Goal: Obtain resource: Download file/media

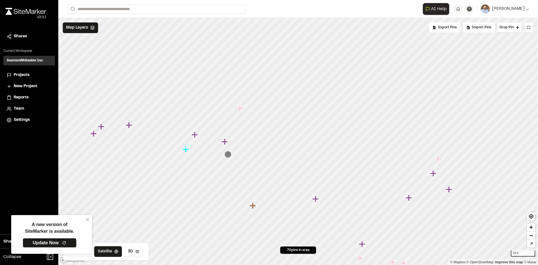
click at [55, 241] on link "Update Now" at bounding box center [50, 243] width 54 height 10
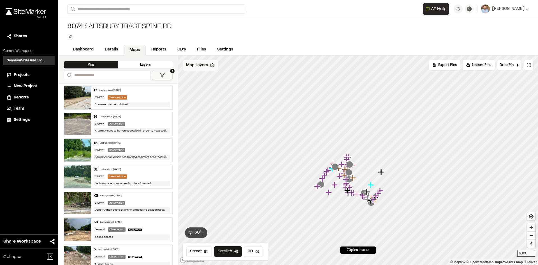
click at [205, 67] on span "Map Layers" at bounding box center [197, 65] width 22 height 6
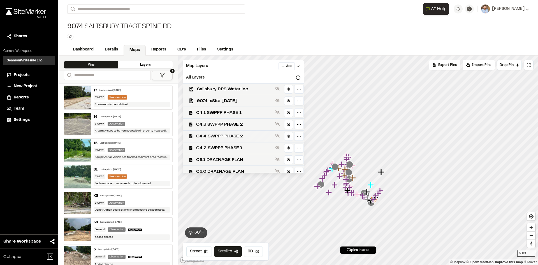
click at [240, 138] on span "C4.4 SWPPP PHASE 2" at bounding box center [234, 136] width 77 height 7
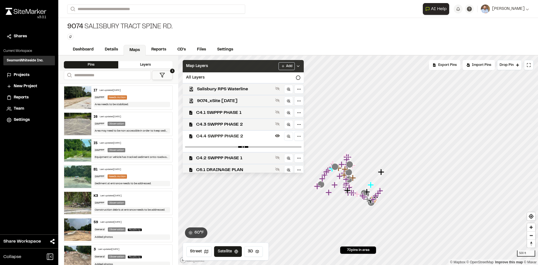
click at [300, 66] on icon at bounding box center [298, 66] width 4 height 4
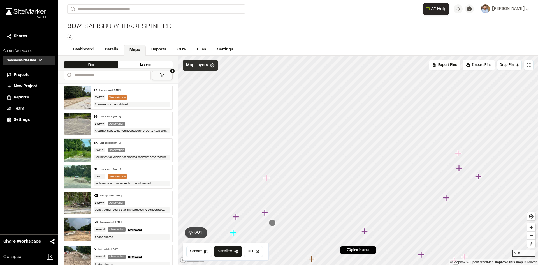
click at [26, 74] on span "Projects" at bounding box center [22, 75] width 16 height 6
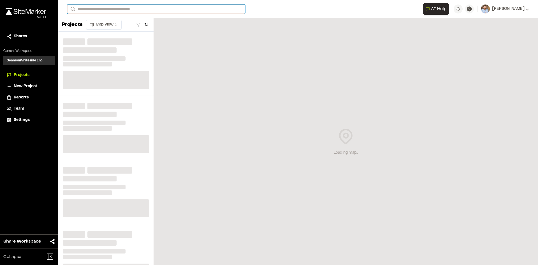
click at [100, 9] on input "Search" at bounding box center [156, 8] width 178 height 9
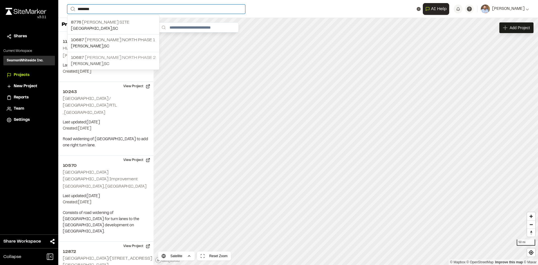
type input "*******"
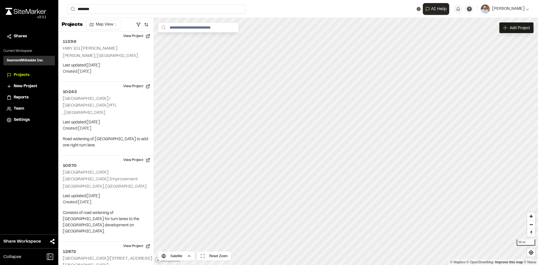
click at [115, 60] on p "[STREET_ADDRESS][PERSON_NAME]" at bounding box center [113, 57] width 85 height 7
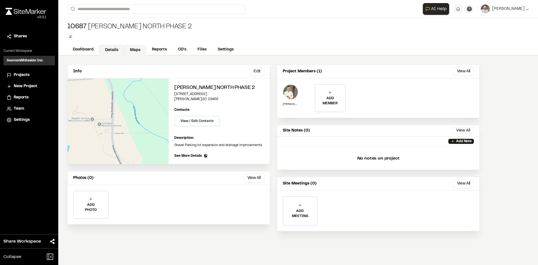
click at [137, 48] on link "Maps" at bounding box center [135, 50] width 22 height 11
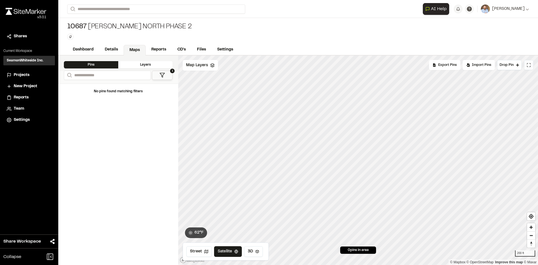
click at [530, 68] on button at bounding box center [529, 65] width 10 height 10
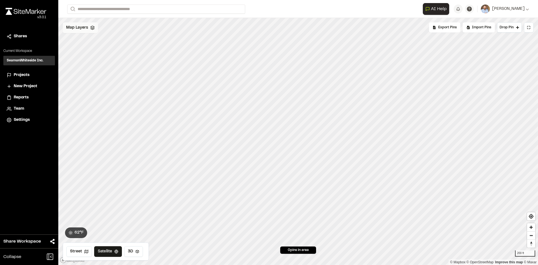
click at [82, 27] on span "Map Layers" at bounding box center [77, 28] width 22 height 6
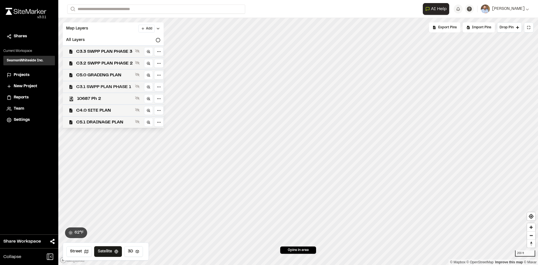
click at [119, 87] on span "C3.1 SWPP PLAN PHASE 1" at bounding box center [104, 86] width 57 height 7
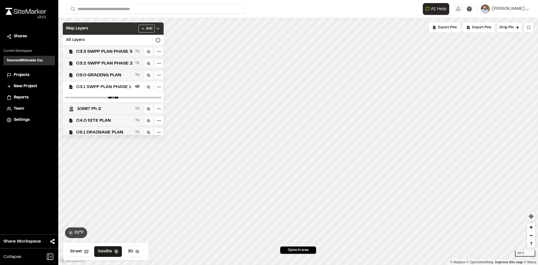
click at [160, 27] on icon at bounding box center [158, 28] width 4 height 4
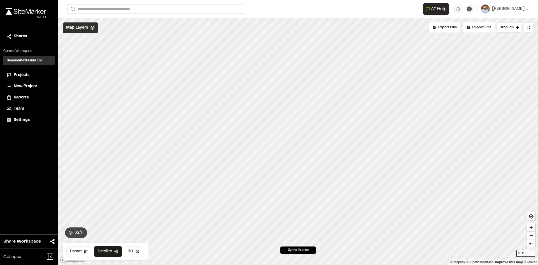
click at [84, 29] on span "Map Layers" at bounding box center [77, 28] width 22 height 6
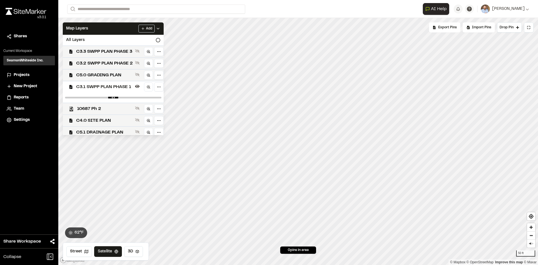
click at [110, 87] on span "C3.1 SWPP PLAN PHASE 1" at bounding box center [104, 86] width 57 height 7
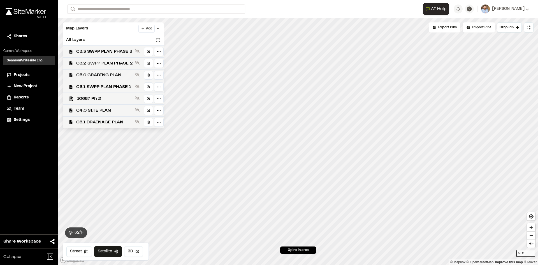
click at [112, 75] on span "C5.0 GRADING PLAN" at bounding box center [104, 75] width 57 height 7
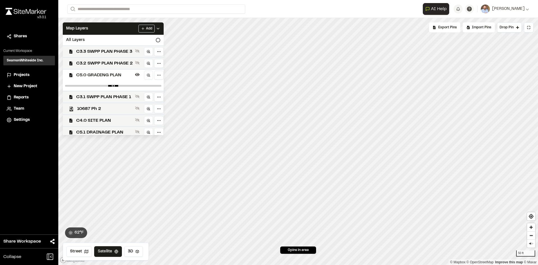
click at [160, 29] on icon at bounding box center [158, 28] width 4 height 4
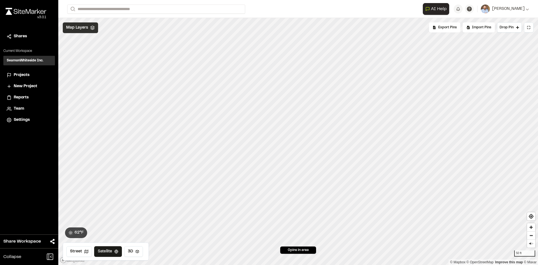
click at [83, 29] on span "Map Layers" at bounding box center [77, 28] width 22 height 6
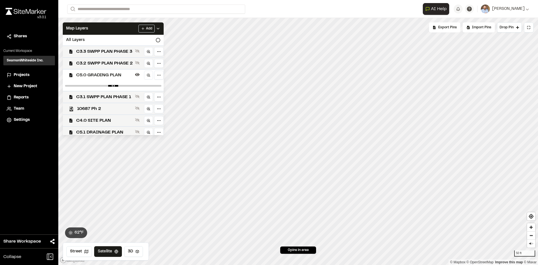
click at [102, 75] on span "C5.0 GRADING PLAN" at bounding box center [104, 75] width 57 height 7
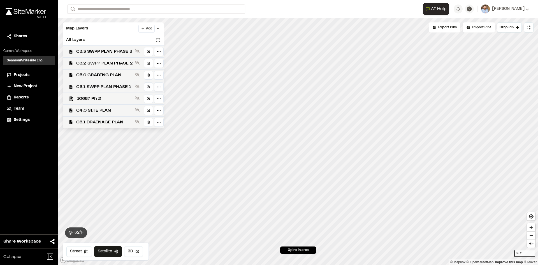
click at [109, 87] on span "C3.1 SWPP PLAN PHASE 1" at bounding box center [104, 86] width 57 height 7
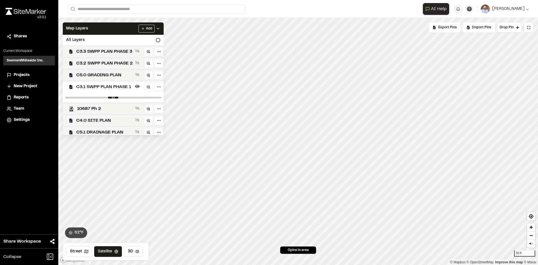
click at [160, 29] on icon at bounding box center [158, 28] width 4 height 4
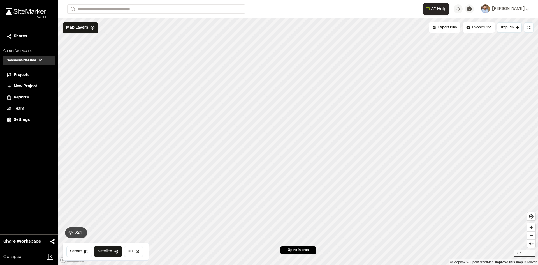
click at [22, 75] on span "Projects" at bounding box center [22, 75] width 16 height 6
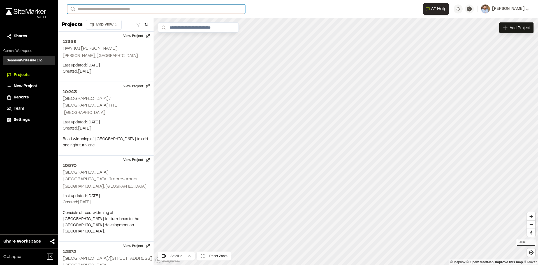
click at [95, 9] on input "Search" at bounding box center [156, 8] width 178 height 9
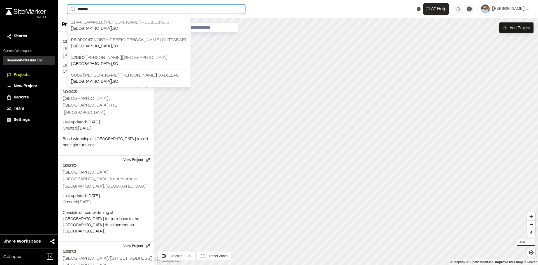
type input "*******"
click at [124, 23] on p "[STREET_ADDRESS][PERSON_NAME]" at bounding box center [129, 22] width 116 height 7
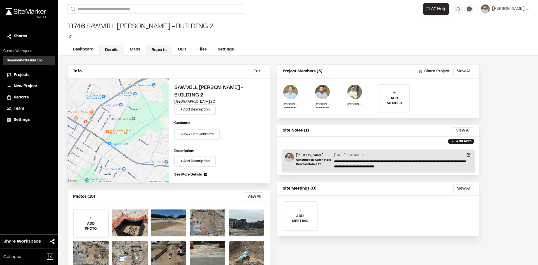
click at [157, 50] on link "Reports" at bounding box center [159, 50] width 27 height 11
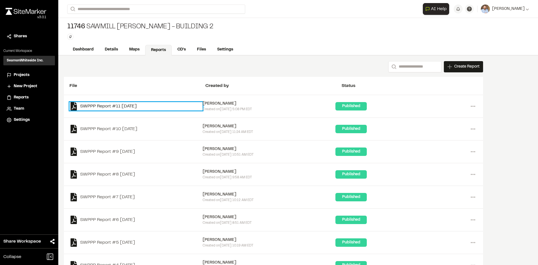
click at [137, 106] on link "SWPPP Report #11 [DATE]" at bounding box center [135, 106] width 133 height 8
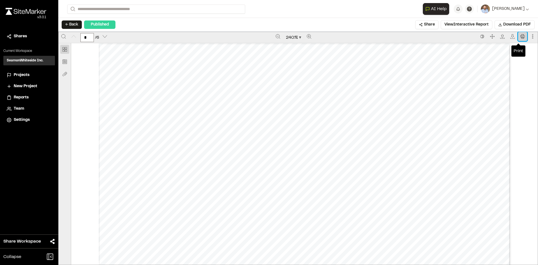
click at [520, 37] on icon "Print" at bounding box center [522, 36] width 4 height 4
click at [25, 74] on span "Projects" at bounding box center [22, 75] width 16 height 6
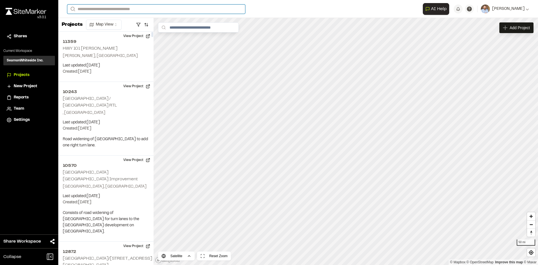
click at [90, 9] on input "Search" at bounding box center [156, 8] width 178 height 9
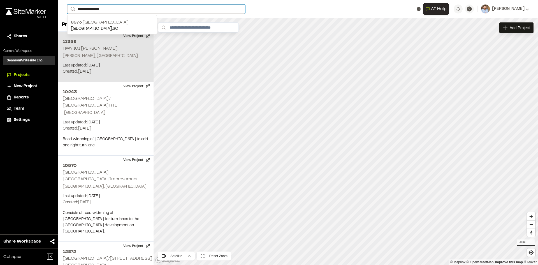
type input "**********"
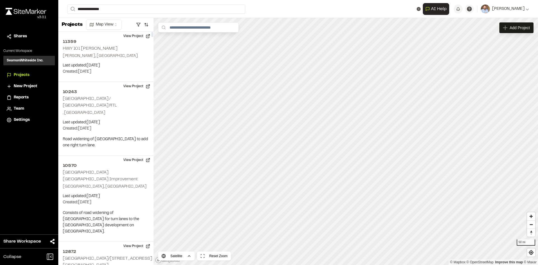
click at [120, 18] on div "[STREET_ADDRESS]" at bounding box center [111, 25] width 89 height 17
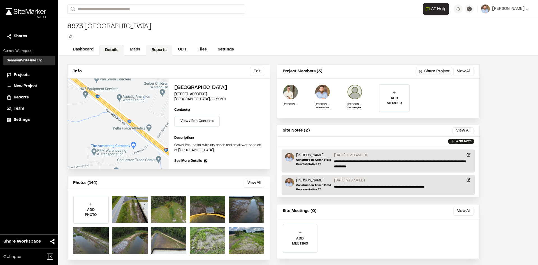
click at [159, 50] on link "Reports" at bounding box center [159, 50] width 27 height 11
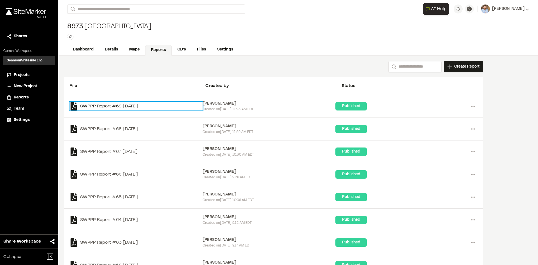
click at [136, 106] on link "SWPPP Report #69 [DATE]" at bounding box center [135, 106] width 133 height 8
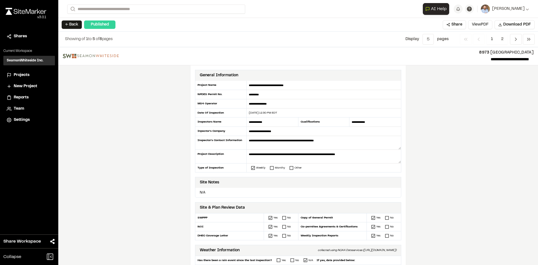
click at [481, 25] on button "View PDF" at bounding box center [480, 24] width 24 height 9
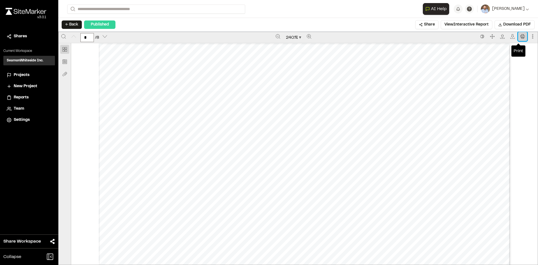
click at [520, 37] on icon "Print" at bounding box center [522, 36] width 4 height 4
click at [23, 73] on span "Projects" at bounding box center [22, 75] width 16 height 6
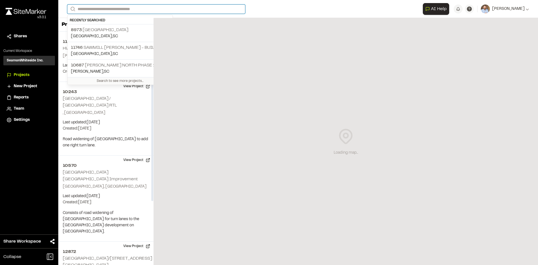
click at [106, 7] on input "Search" at bounding box center [156, 8] width 178 height 9
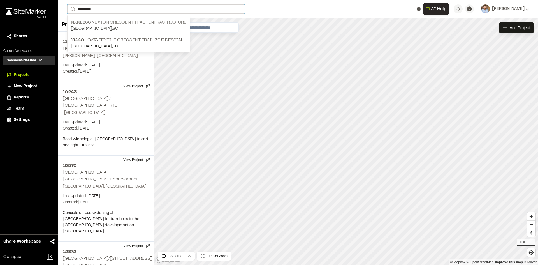
type input "********"
click at [117, 22] on p "NXNL266 Nexton Crescent Tract Infrastructure" at bounding box center [129, 22] width 116 height 7
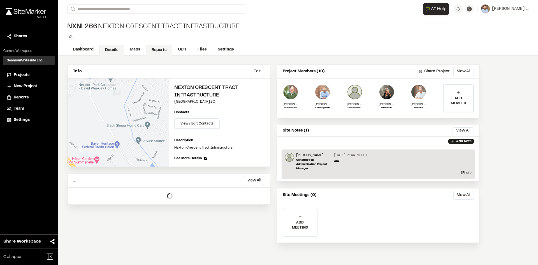
click at [161, 48] on link "Reports" at bounding box center [159, 50] width 27 height 11
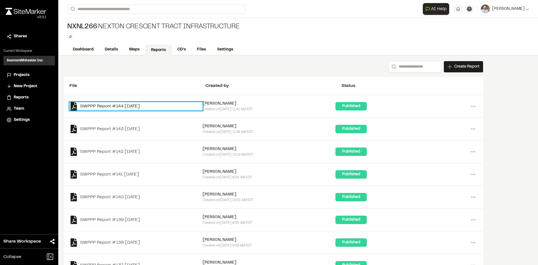
click at [139, 105] on link "SWPPP Report #144 [DATE]" at bounding box center [135, 106] width 133 height 8
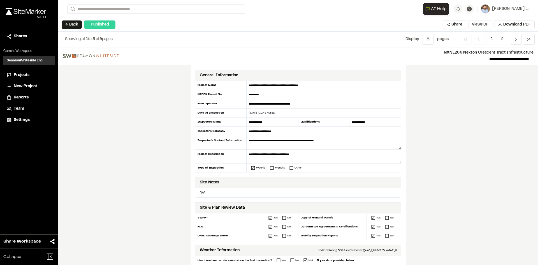
click at [479, 27] on button "View PDF" at bounding box center [480, 24] width 24 height 9
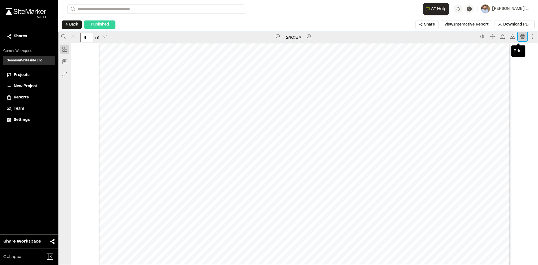
click at [520, 37] on icon "Print" at bounding box center [522, 36] width 4 height 4
click at [23, 74] on span "Projects" at bounding box center [22, 75] width 16 height 6
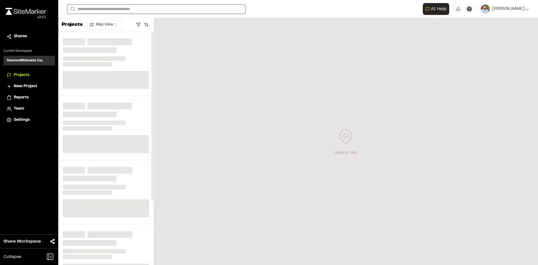
click at [113, 10] on input "Search" at bounding box center [156, 8] width 178 height 9
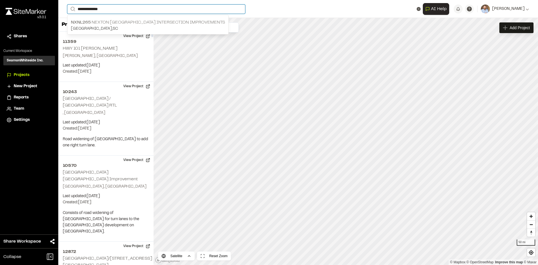
type input "**********"
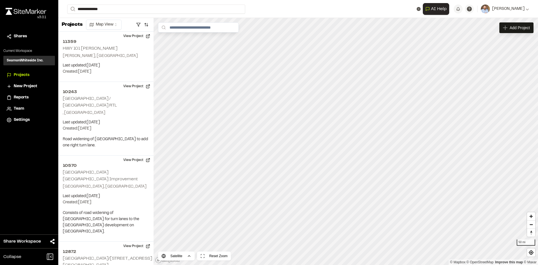
click at [165, 24] on p "NXNL265 [GEOGRAPHIC_DATA] Intersection Improvements" at bounding box center [148, 22] width 154 height 7
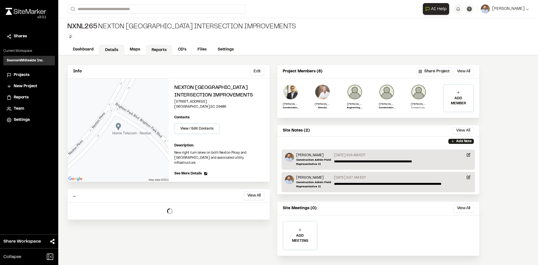
click at [159, 50] on link "Reports" at bounding box center [159, 50] width 27 height 11
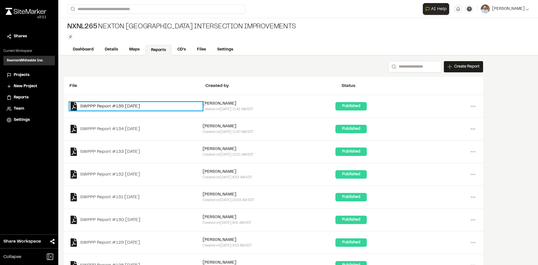
click at [141, 105] on link "SWPPP Report #135 [DATE]" at bounding box center [135, 106] width 133 height 8
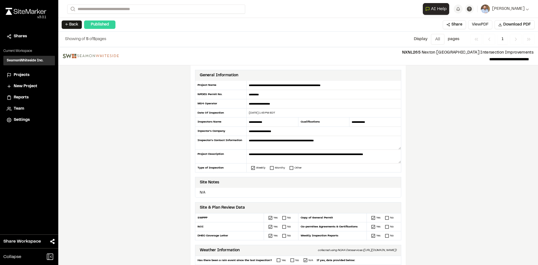
click at [482, 27] on button "View PDF" at bounding box center [480, 24] width 24 height 9
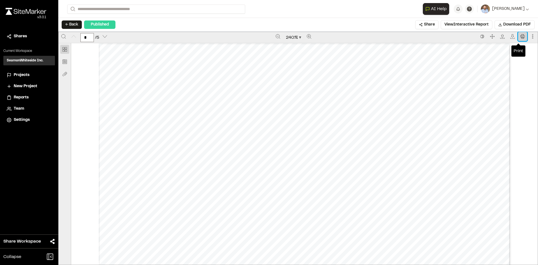
click at [520, 36] on icon "Print" at bounding box center [522, 36] width 4 height 4
click at [23, 74] on span "Projects" at bounding box center [22, 75] width 16 height 6
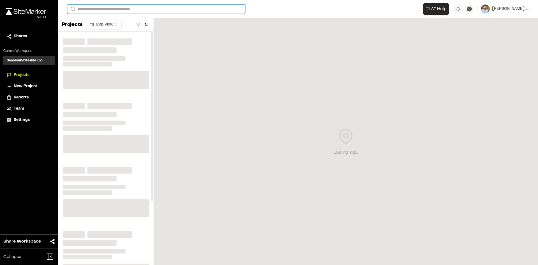
click at [102, 9] on input "Search" at bounding box center [156, 8] width 178 height 9
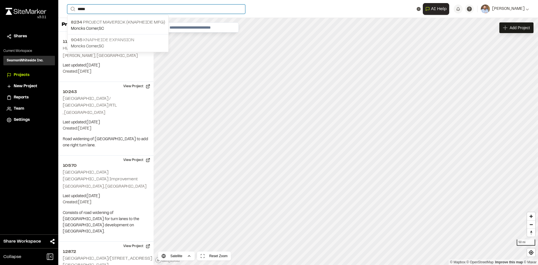
type input "*****"
click at [114, 37] on p "9045 Knapheide Expansion" at bounding box center [118, 40] width 94 height 7
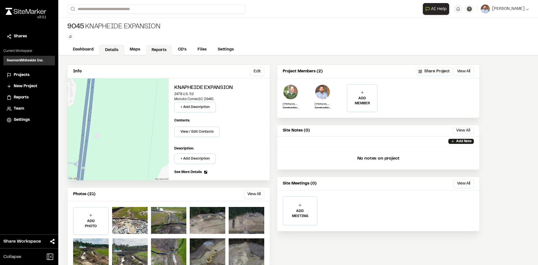
click at [156, 52] on link "Reports" at bounding box center [159, 50] width 27 height 11
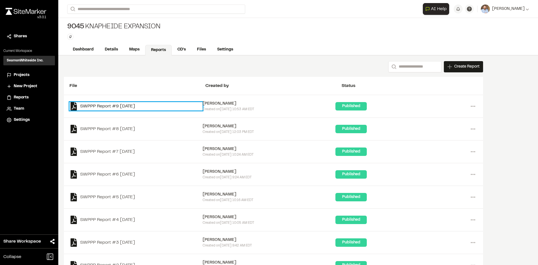
click at [139, 106] on link "SWPPP Report #9 [DATE]" at bounding box center [135, 106] width 133 height 8
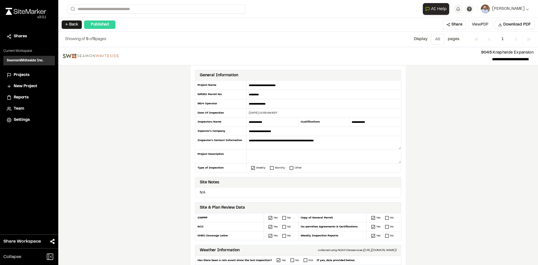
click at [482, 27] on button "View PDF" at bounding box center [480, 24] width 24 height 9
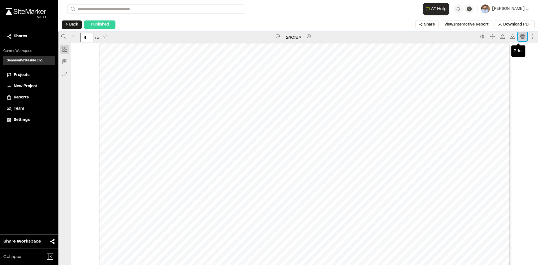
click at [520, 38] on icon "Print" at bounding box center [522, 36] width 4 height 4
click at [24, 75] on span "Projects" at bounding box center [22, 75] width 16 height 6
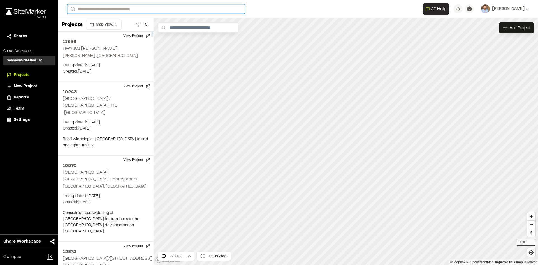
click at [95, 8] on input "Search" at bounding box center [156, 8] width 178 height 9
type input "*****"
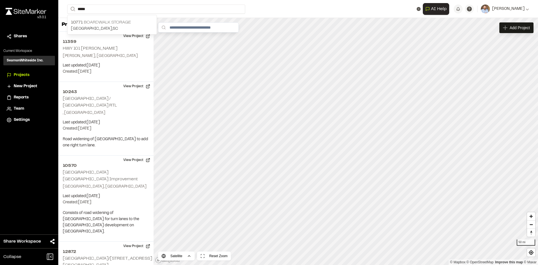
click at [102, 19] on p "10771 Boardwalk Storage" at bounding box center [112, 22] width 82 height 7
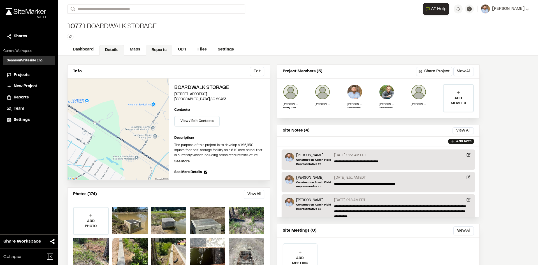
click at [160, 51] on link "Reports" at bounding box center [159, 50] width 27 height 11
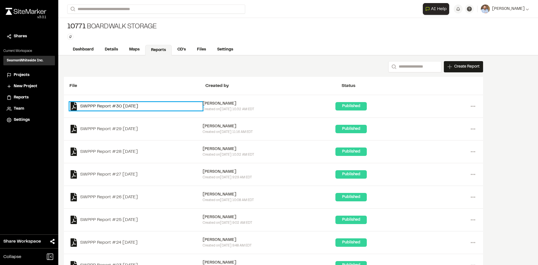
click at [143, 106] on link "SWPPP Report #30 [DATE]" at bounding box center [135, 106] width 133 height 8
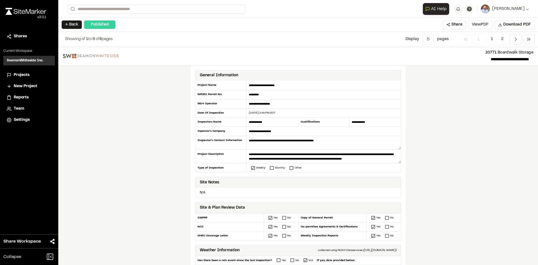
click at [482, 27] on button "View PDF" at bounding box center [480, 24] width 24 height 9
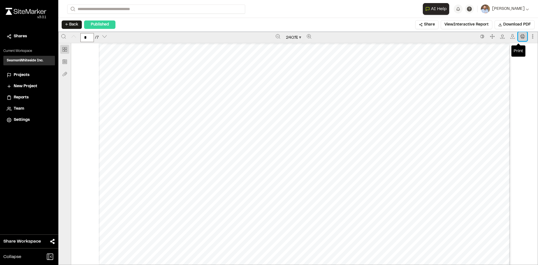
click at [520, 36] on icon "Print" at bounding box center [522, 36] width 4 height 4
